Goal: Task Accomplishment & Management: Use online tool/utility

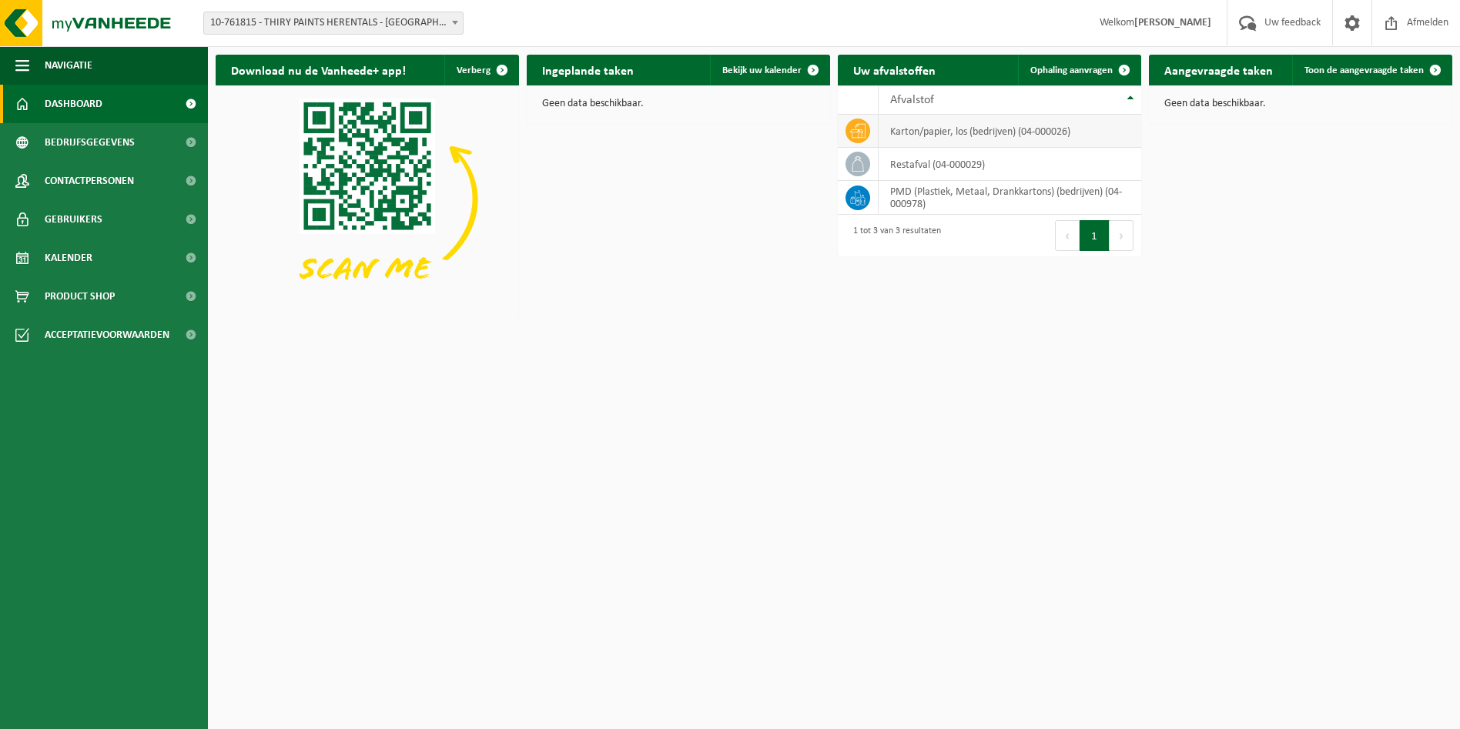
drag, startPoint x: 0, startPoint y: 0, endPoint x: 927, endPoint y: 135, distance: 936.9
click at [927, 135] on td "karton/papier, los (bedrijven) (04-000026)" at bounding box center [1010, 131] width 263 height 33
click at [1067, 62] on link "Ophaling aanvragen" at bounding box center [1079, 70] width 122 height 31
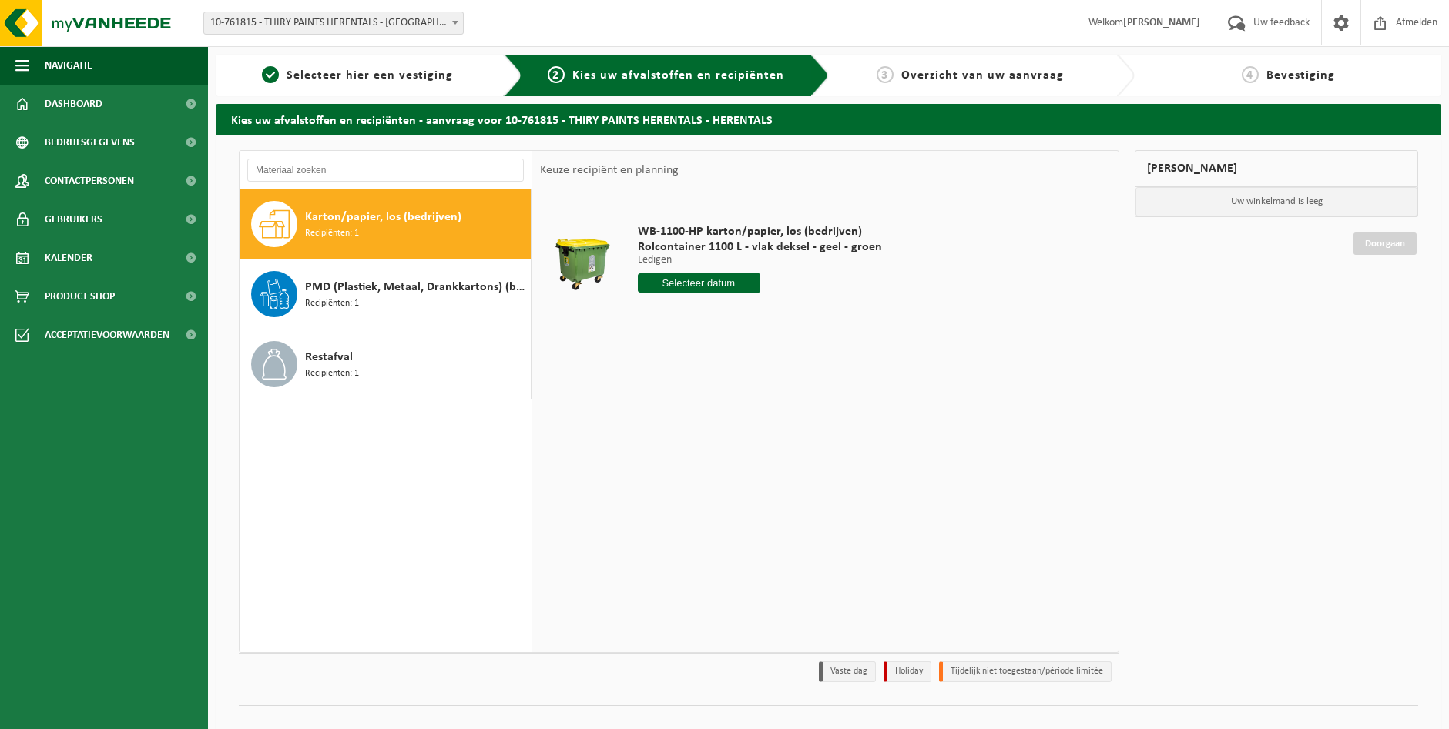
click at [668, 281] on input "text" at bounding box center [699, 282] width 122 height 19
click at [704, 470] on div "27" at bounding box center [705, 469] width 27 height 25
type input "Van 2025-08-27"
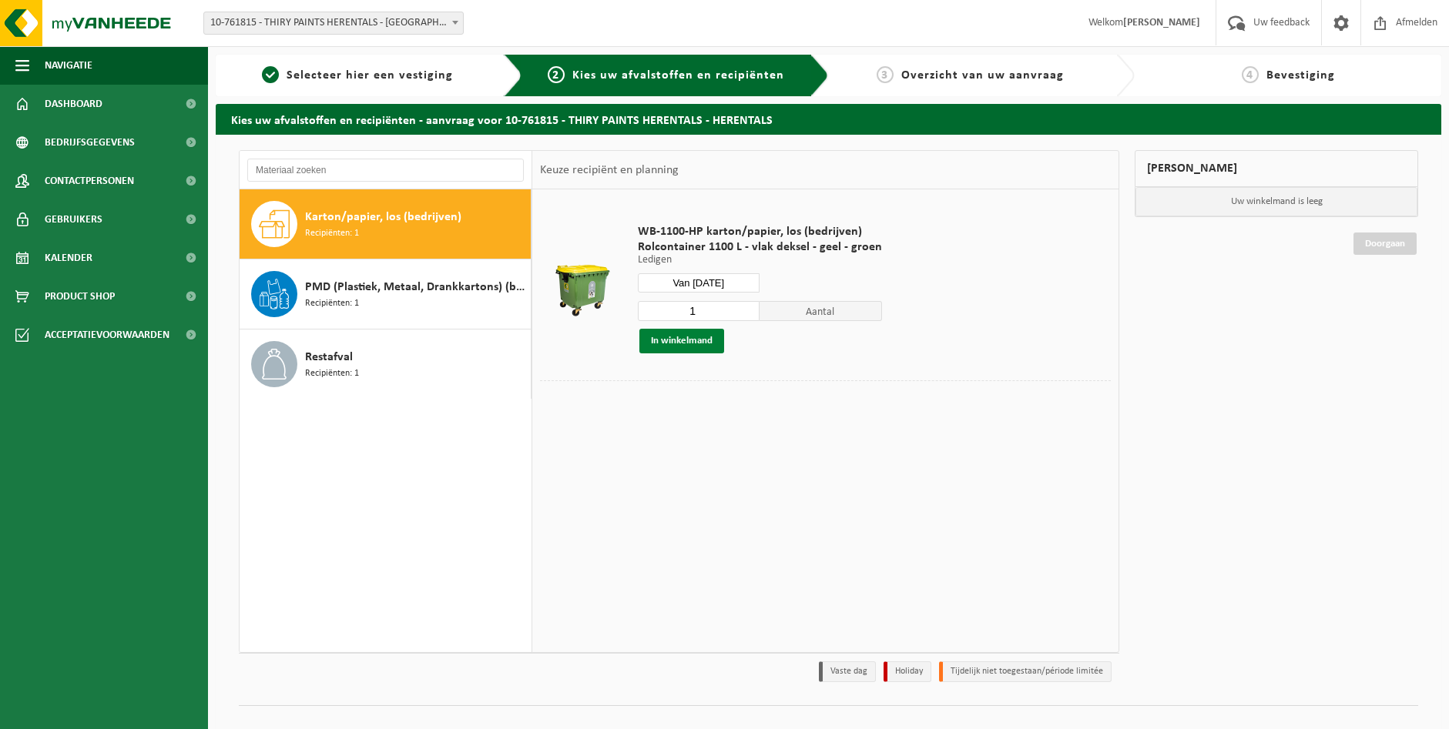
click at [688, 342] on button "In winkelmand" at bounding box center [681, 341] width 85 height 25
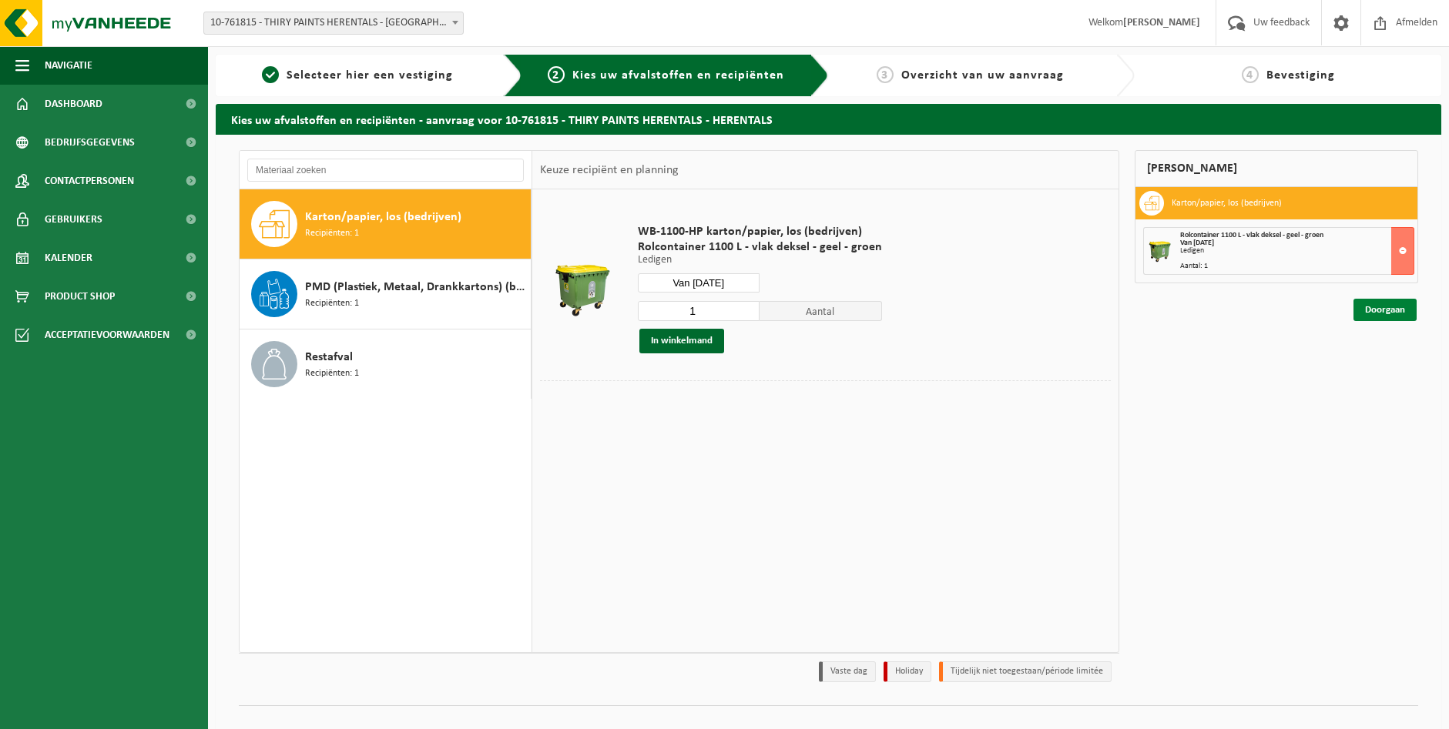
click at [1367, 313] on link "Doorgaan" at bounding box center [1384, 310] width 63 height 22
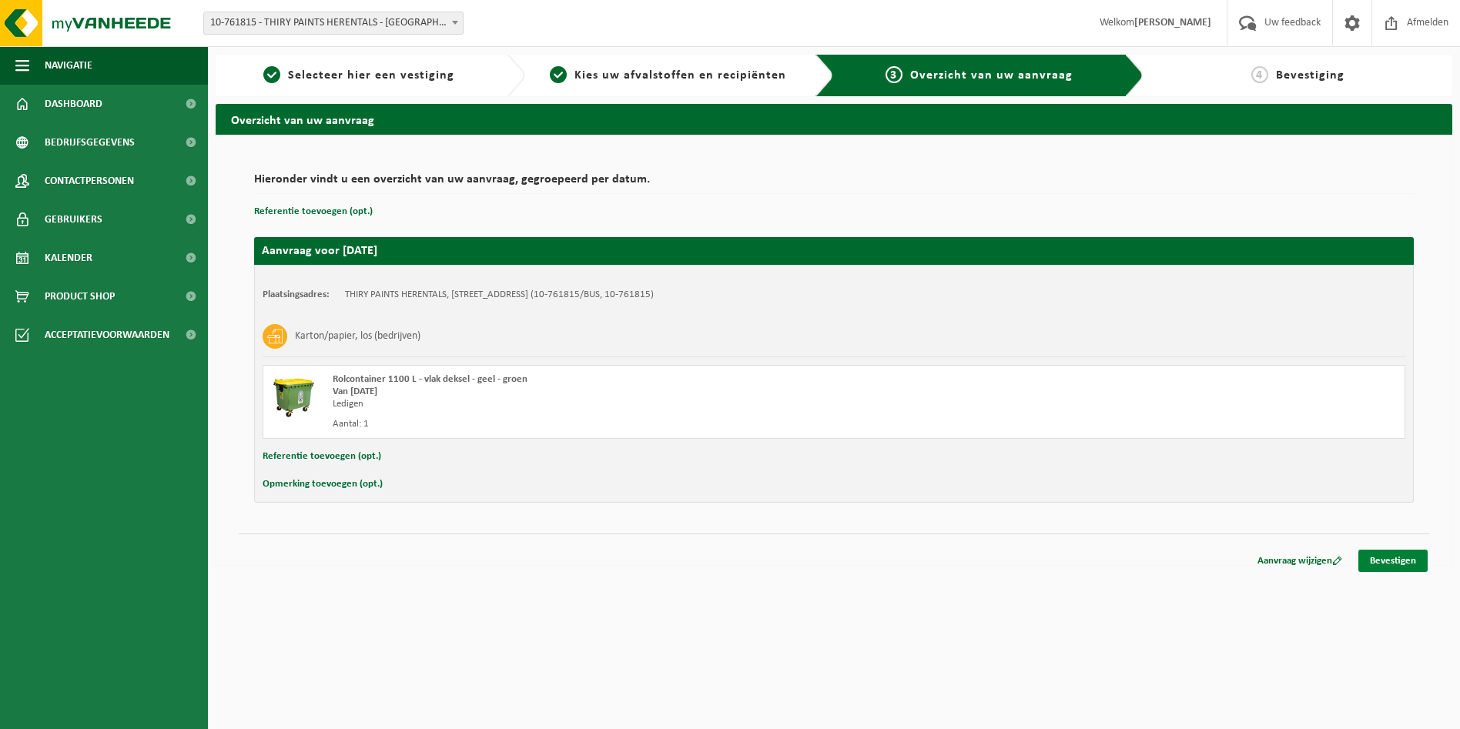
click at [1382, 558] on link "Bevestigen" at bounding box center [1392, 561] width 69 height 22
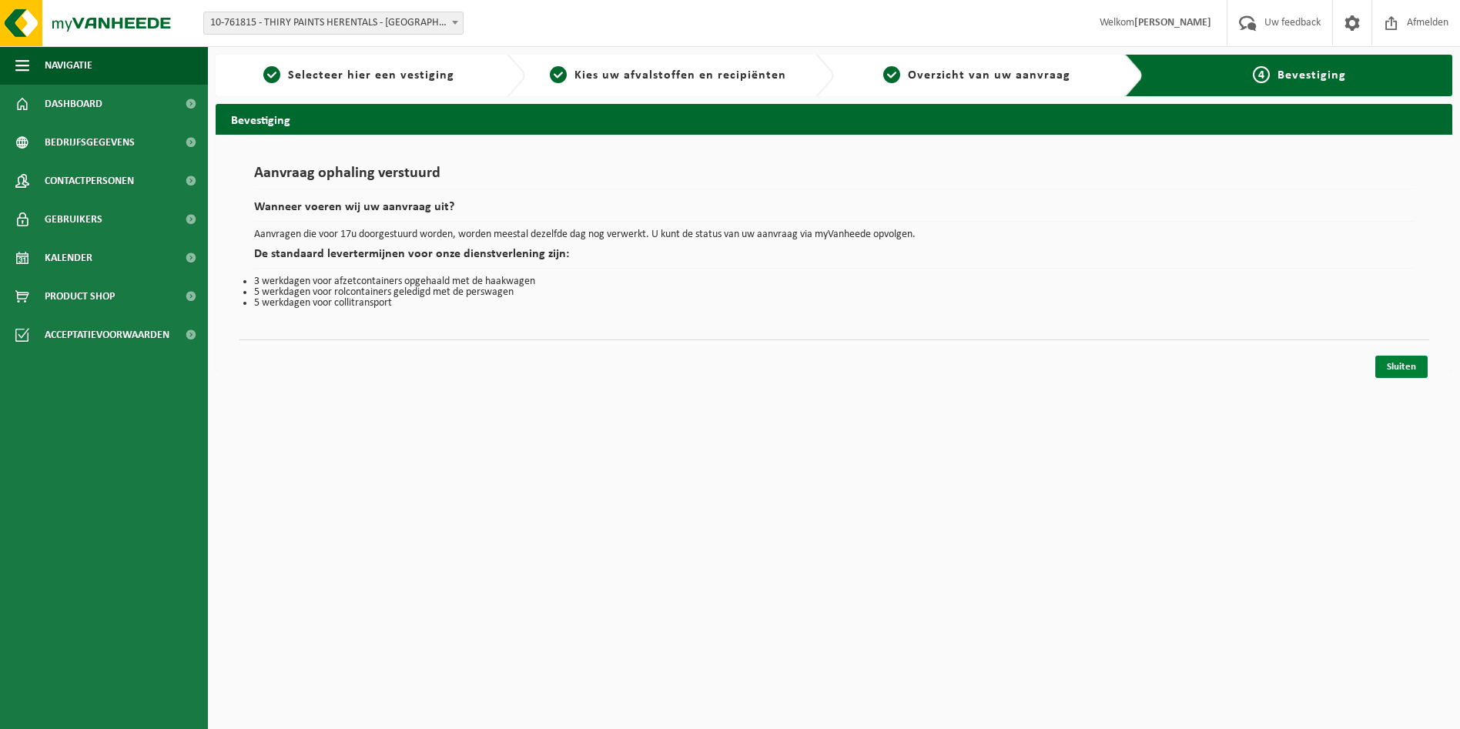
click at [1400, 371] on link "Sluiten" at bounding box center [1401, 367] width 52 height 22
